Goal: Navigation & Orientation: Find specific page/section

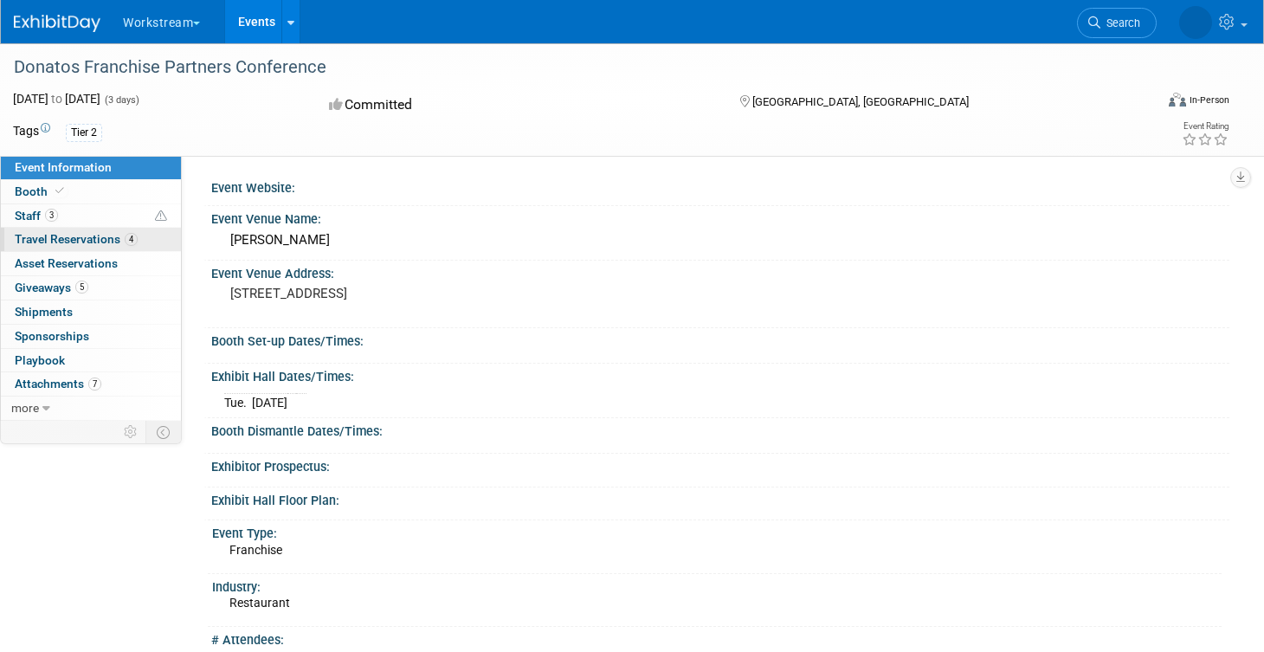
click at [100, 241] on span "Travel Reservations 4" at bounding box center [76, 239] width 123 height 14
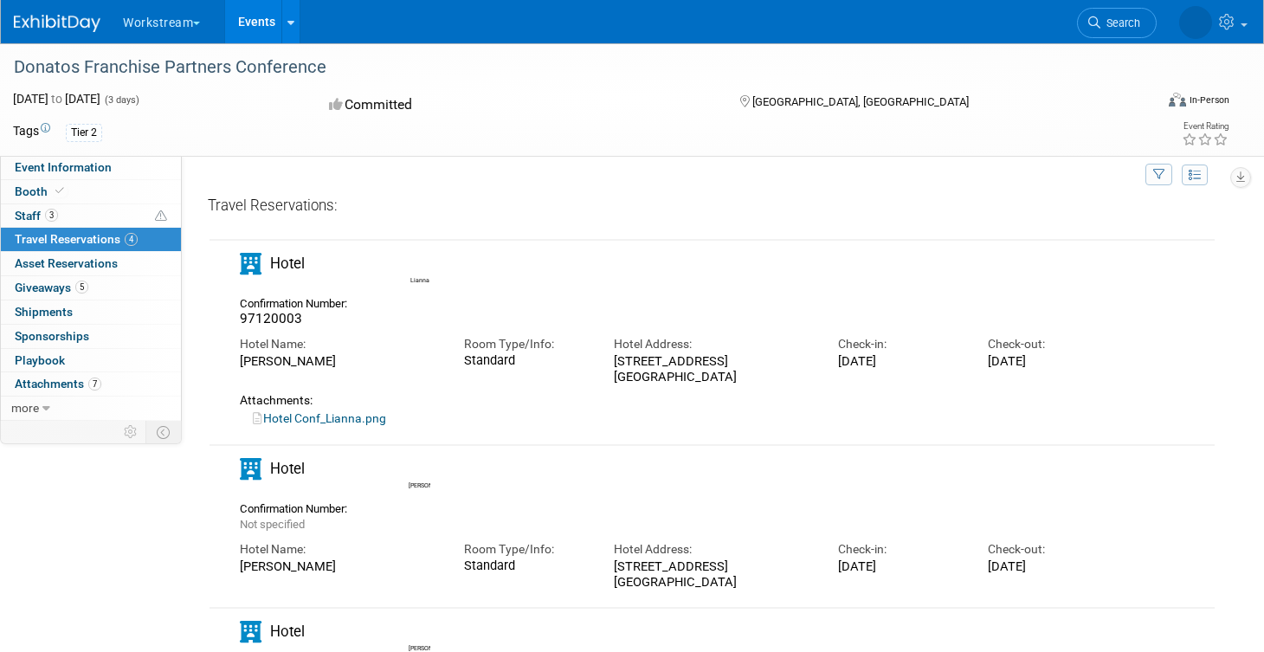
scroll to position [24, 0]
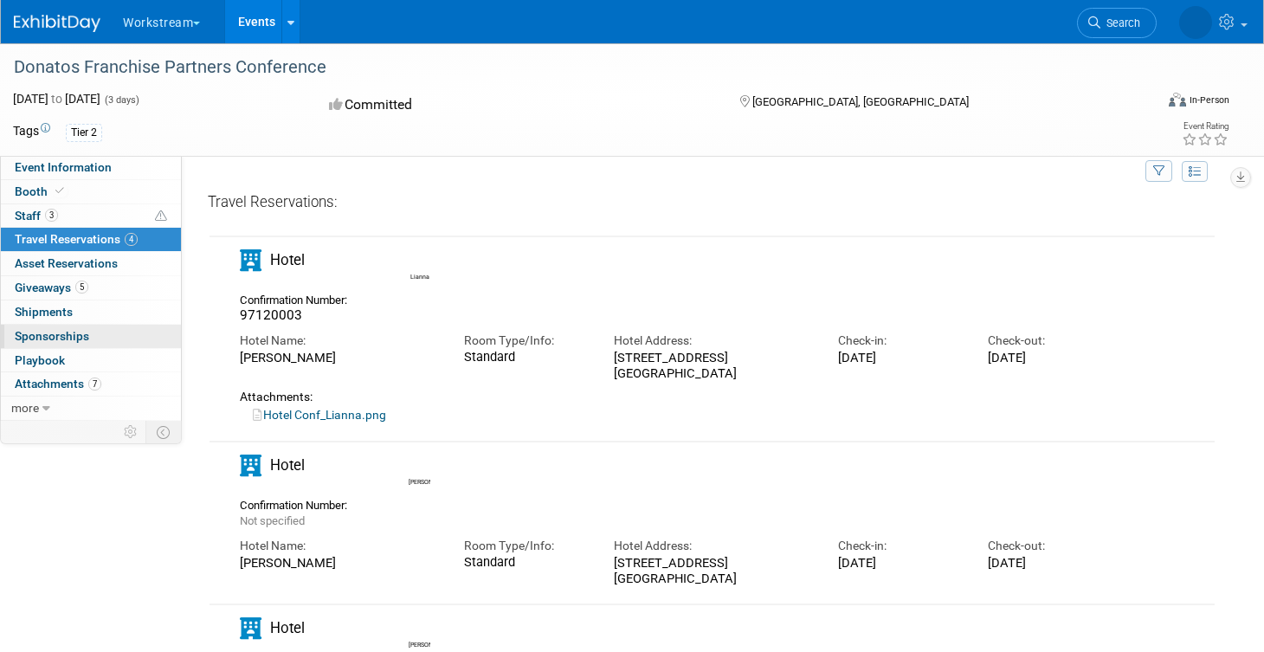
click at [113, 339] on link "0 Sponsorships 0" at bounding box center [91, 336] width 180 height 23
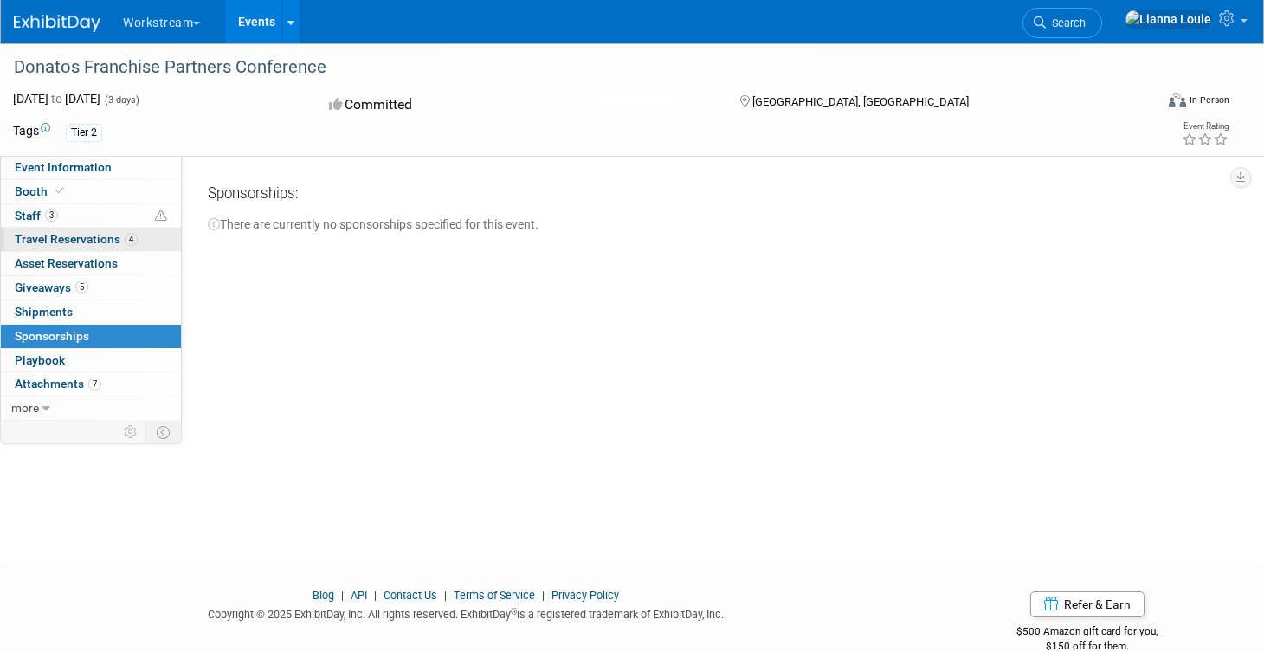
click at [98, 231] on link "4 Travel Reservations 4" at bounding box center [91, 239] width 180 height 23
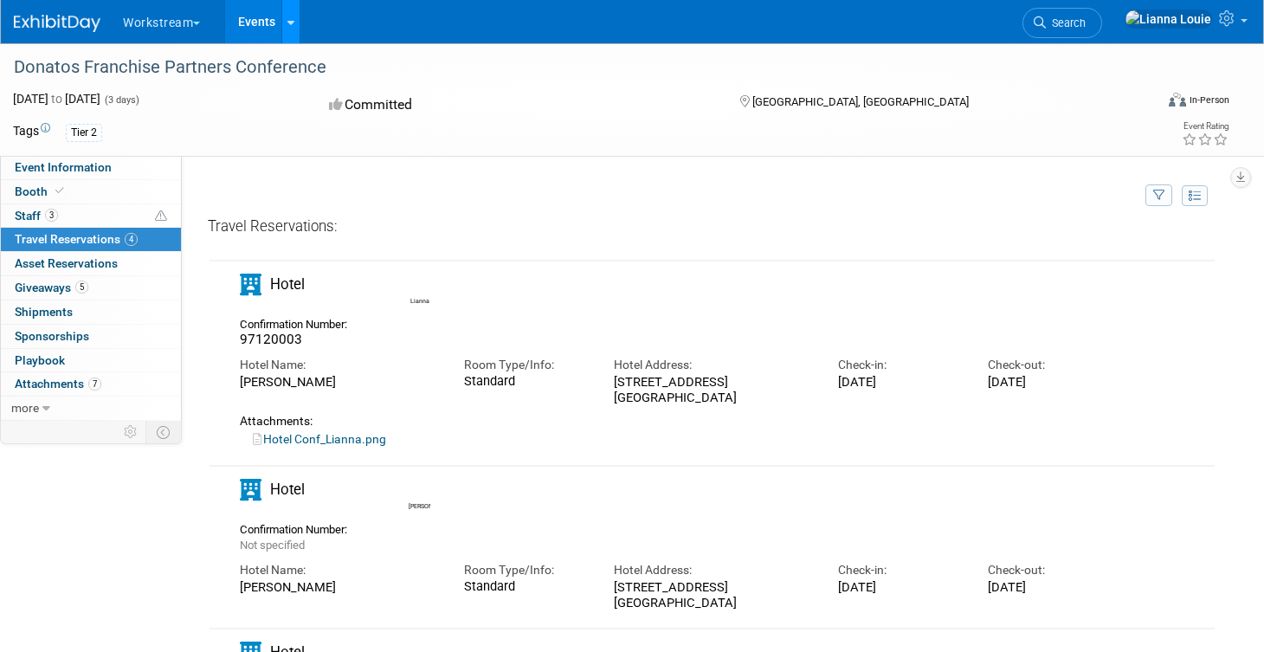
click at [286, 18] on link at bounding box center [290, 21] width 18 height 43
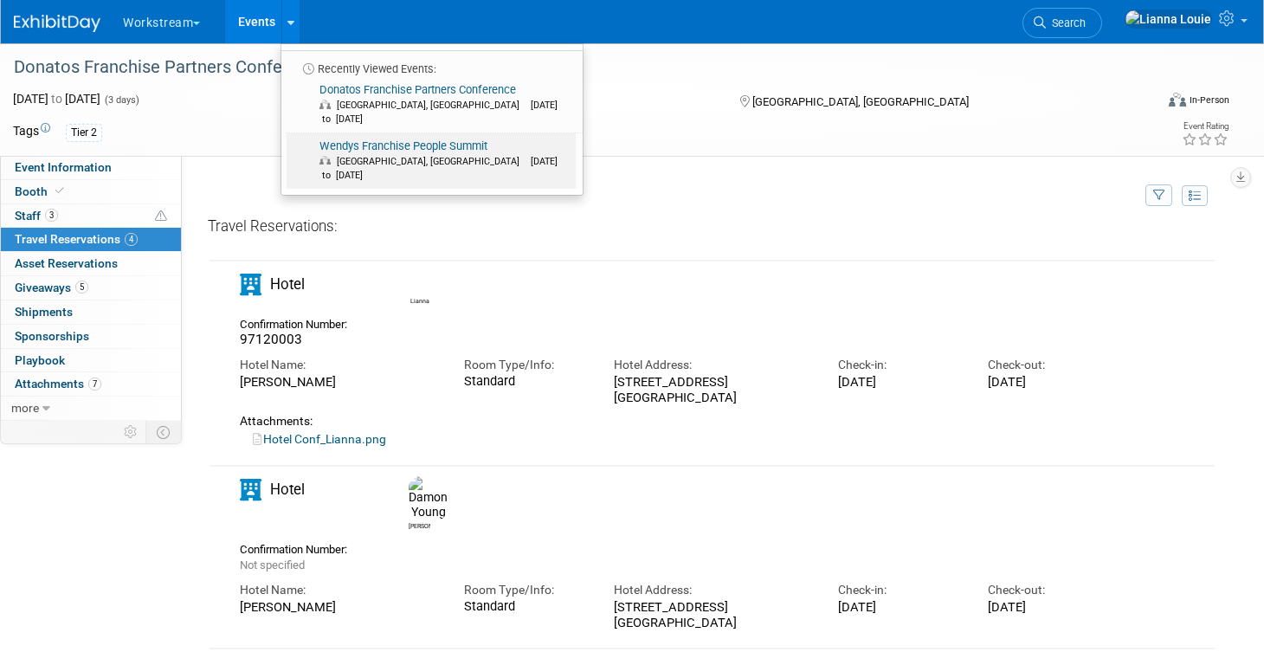
click at [346, 133] on link "Wendys Franchise People Summit Dublin, OH Oct 7, 2025 to Oct 8, 2025" at bounding box center [431, 160] width 289 height 55
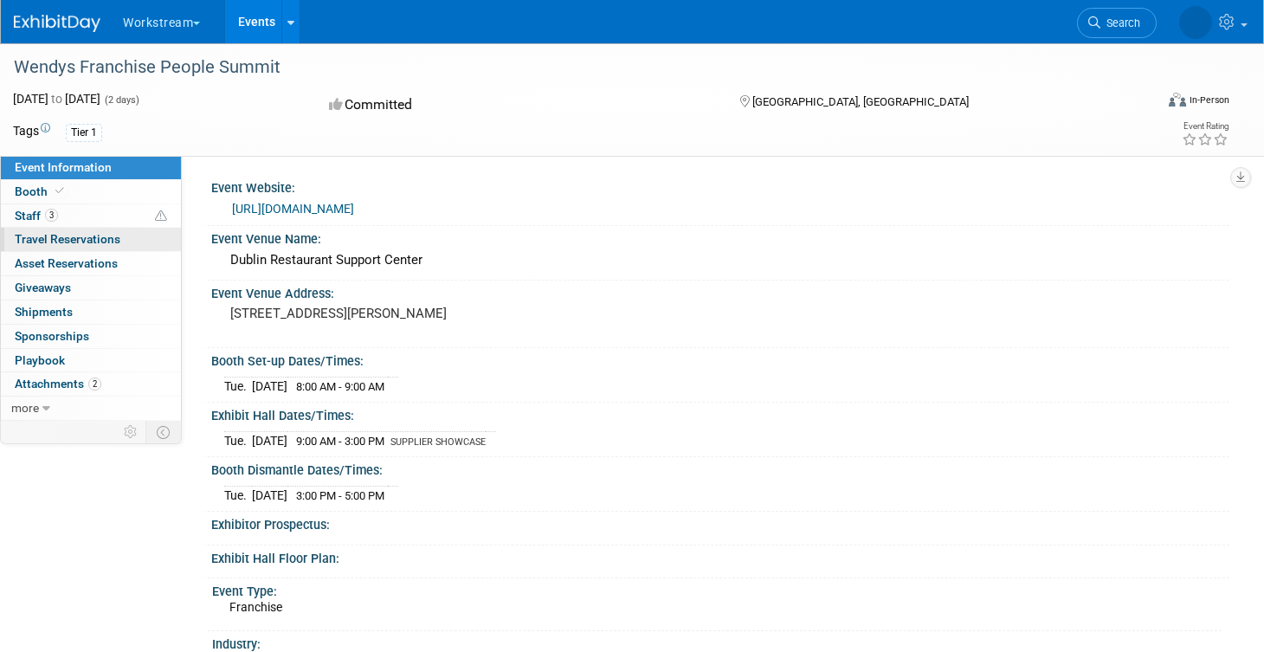
click at [112, 241] on span "Travel Reservations 0" at bounding box center [68, 239] width 106 height 14
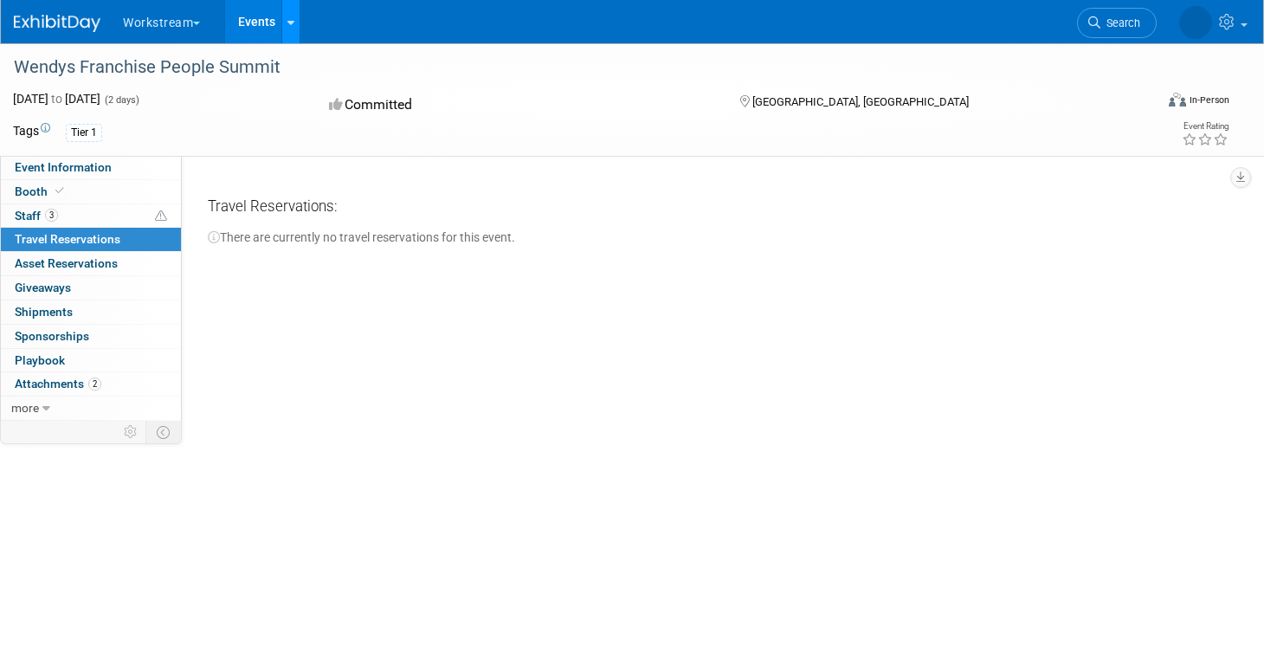
click at [292, 23] on icon at bounding box center [290, 22] width 7 height 11
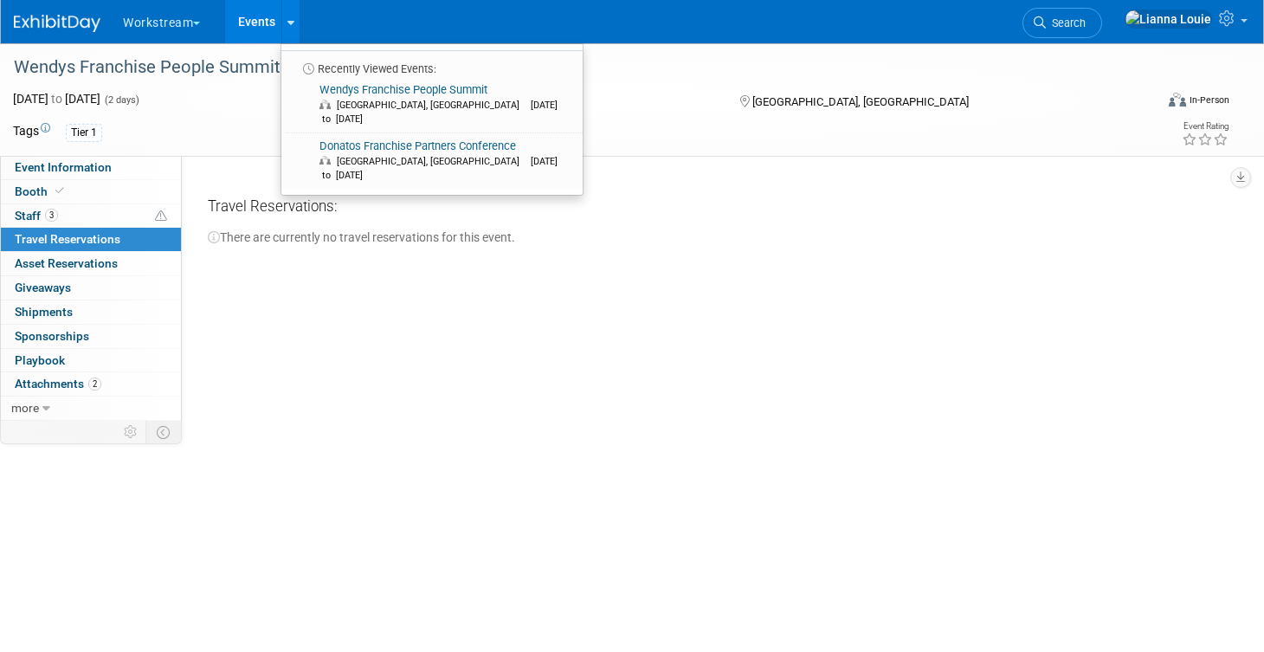
click at [317, 75] on li "Recently Viewed Events:" at bounding box center [431, 63] width 301 height 27
click at [324, 88] on link "Wendys Franchise People Summit Dublin, OH Oct 7, 2025 to Oct 8, 2025" at bounding box center [431, 104] width 289 height 55
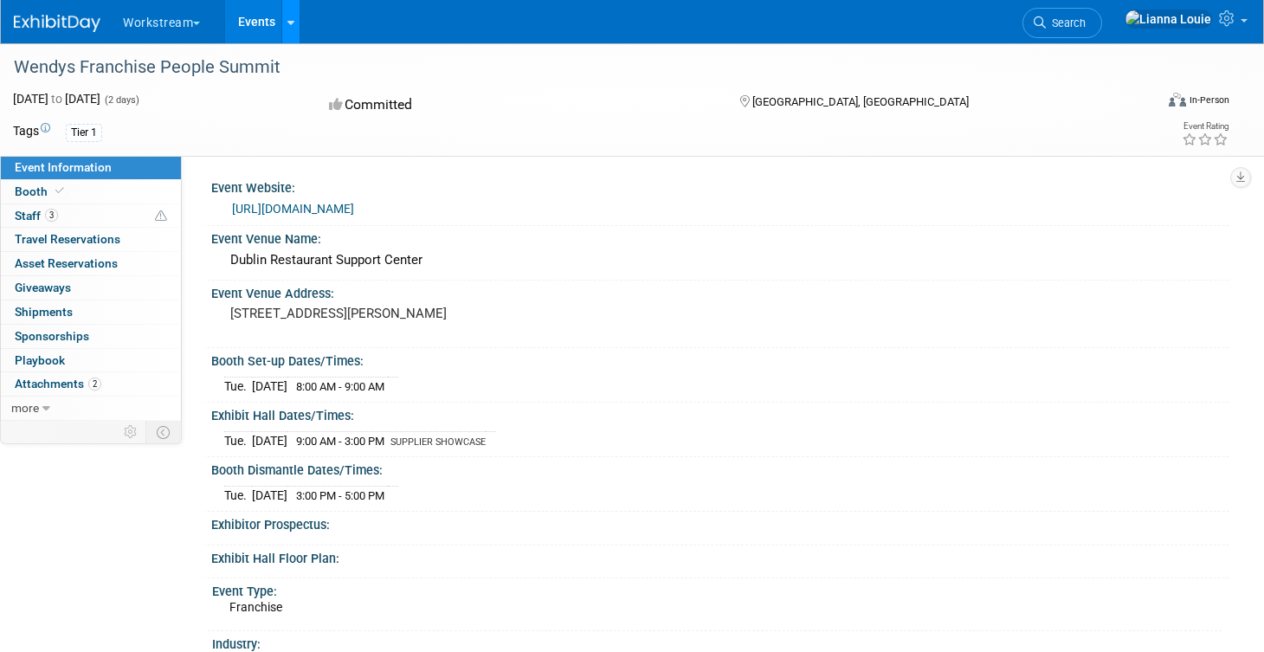
click at [296, 37] on link at bounding box center [290, 21] width 18 height 43
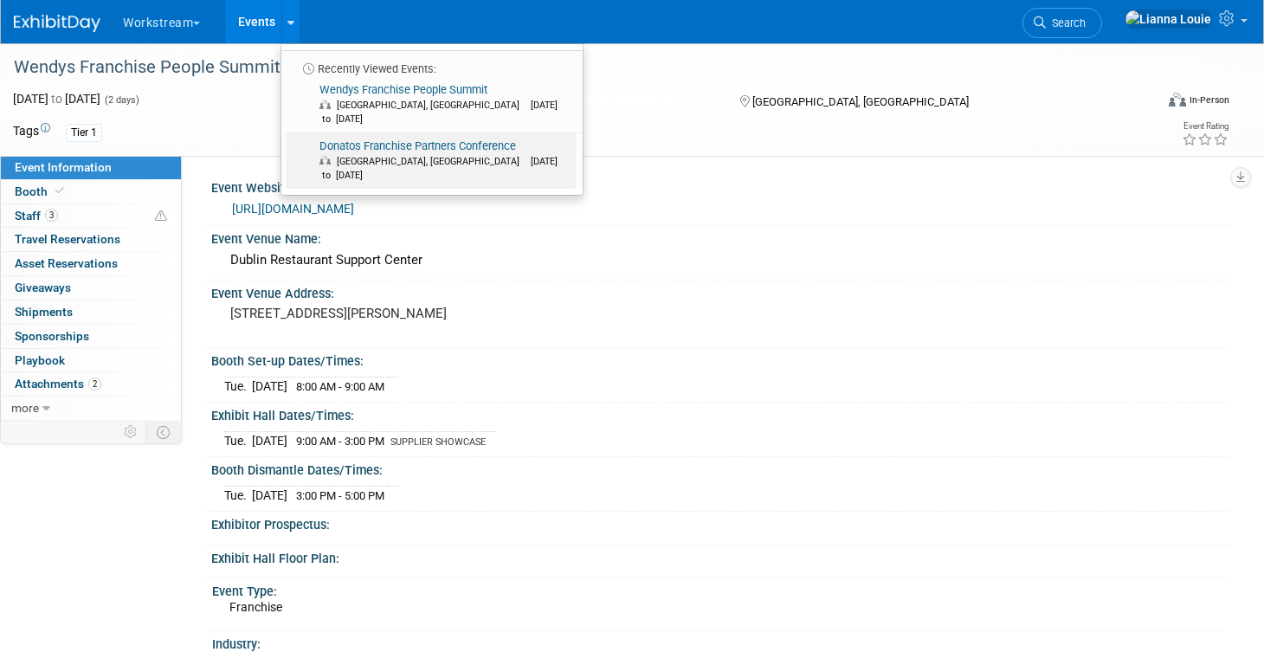
click at [331, 133] on link "Donatos Franchise Partners Conference [GEOGRAPHIC_DATA], [GEOGRAPHIC_DATA] [DAT…" at bounding box center [431, 160] width 289 height 55
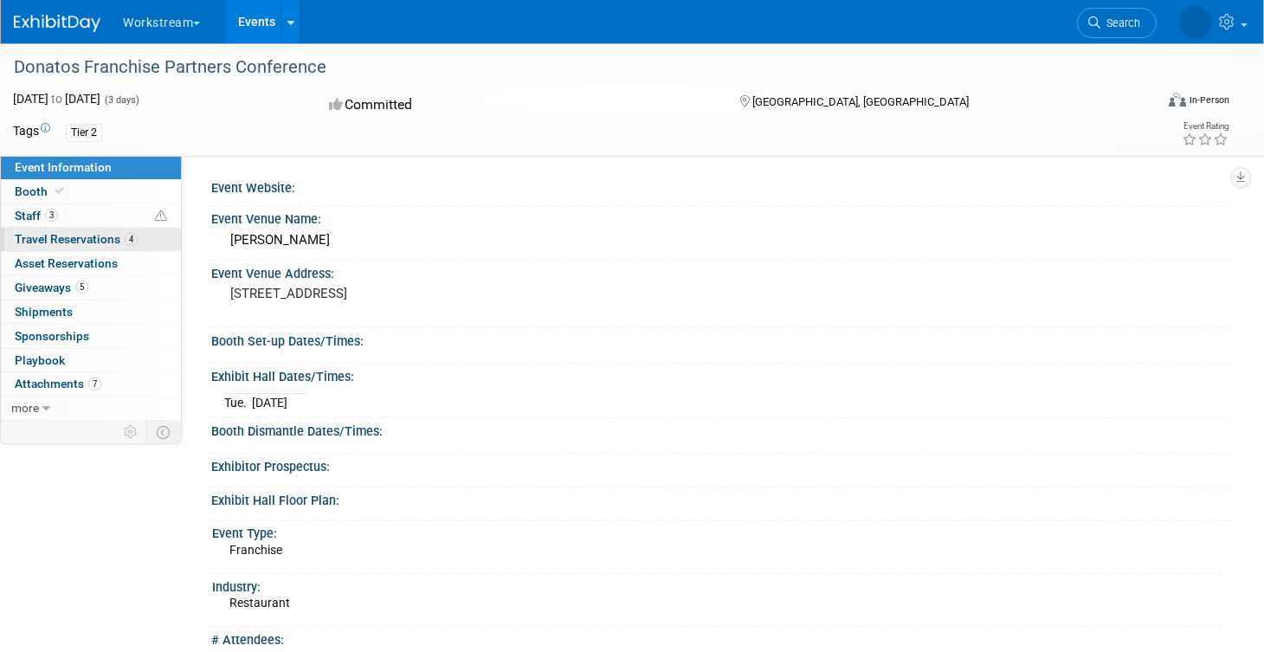
click at [100, 238] on span "Travel Reservations 4" at bounding box center [76, 239] width 123 height 14
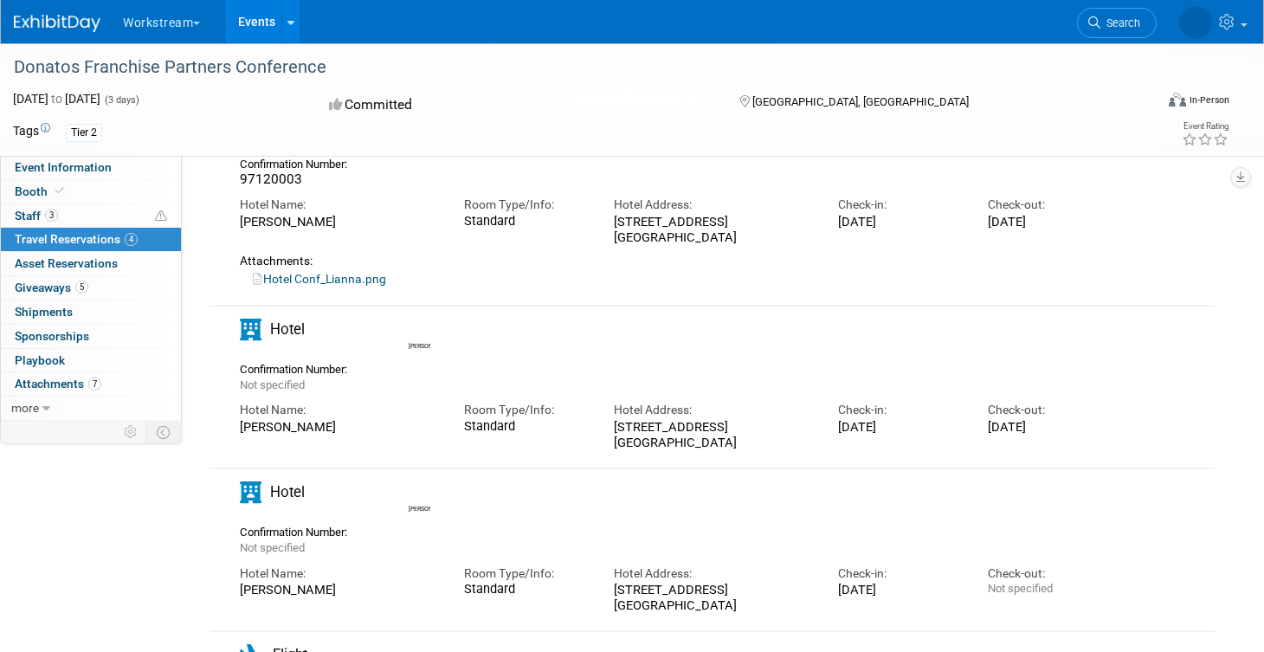
scroll to position [126, 0]
